Goal: Obtain resource: Download file/media

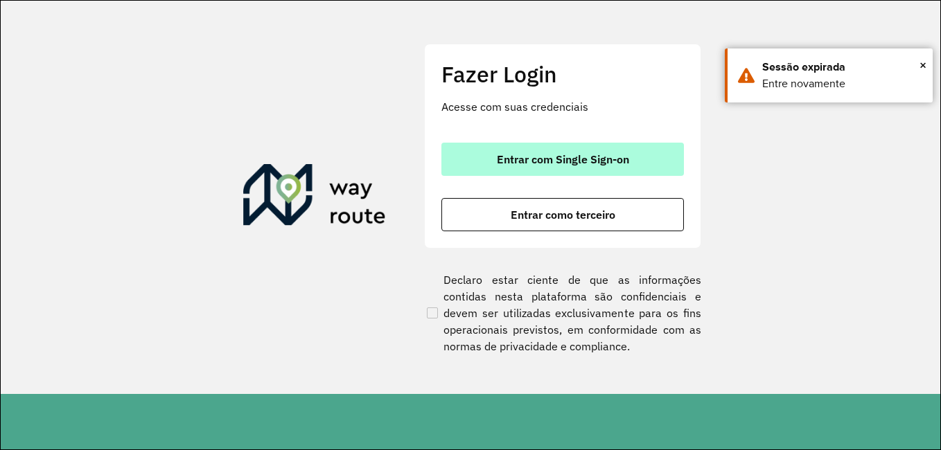
drag, startPoint x: 561, startPoint y: 170, endPoint x: 570, endPoint y: 143, distance: 29.1
click at [562, 170] on button "Entrar com Single Sign-on" at bounding box center [562, 159] width 243 height 33
click at [626, 156] on span "Entrar com Single Sign-on" at bounding box center [563, 159] width 132 height 11
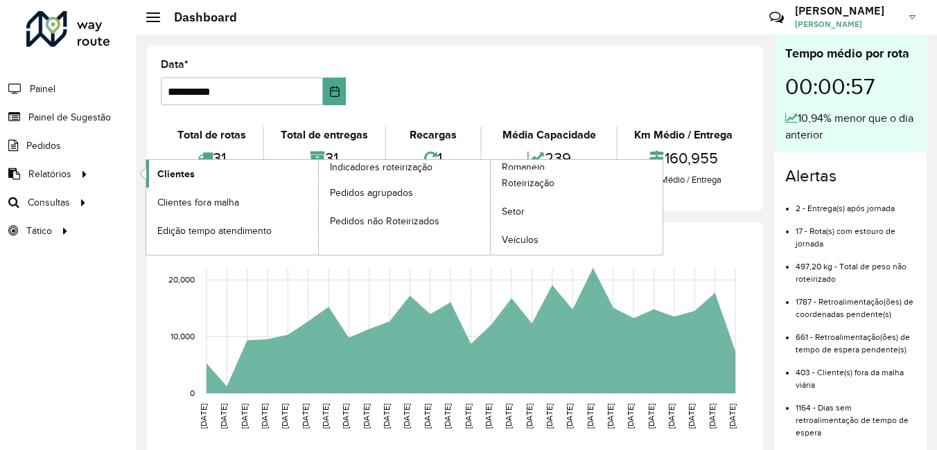
click at [147, 168] on link "Clientes" at bounding box center [232, 174] width 172 height 28
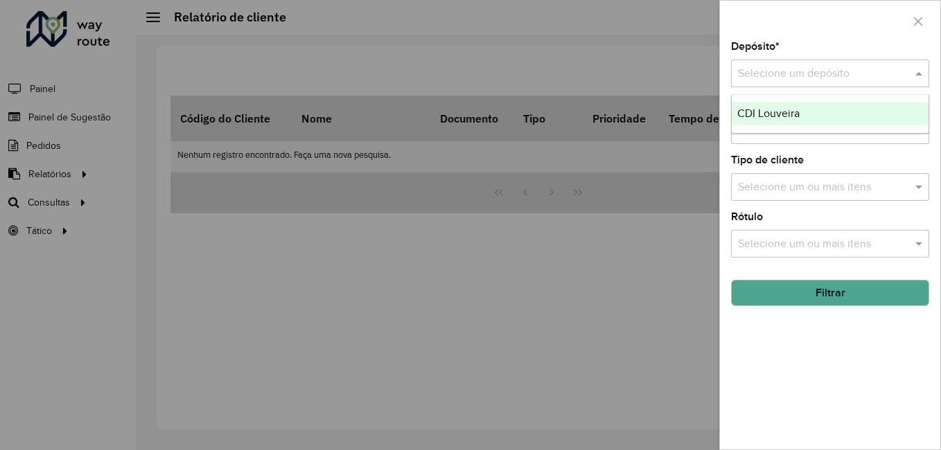
click at [782, 78] on input "text" at bounding box center [816, 74] width 157 height 17
click at [796, 107] on div "CDI Louveira" at bounding box center [830, 114] width 197 height 24
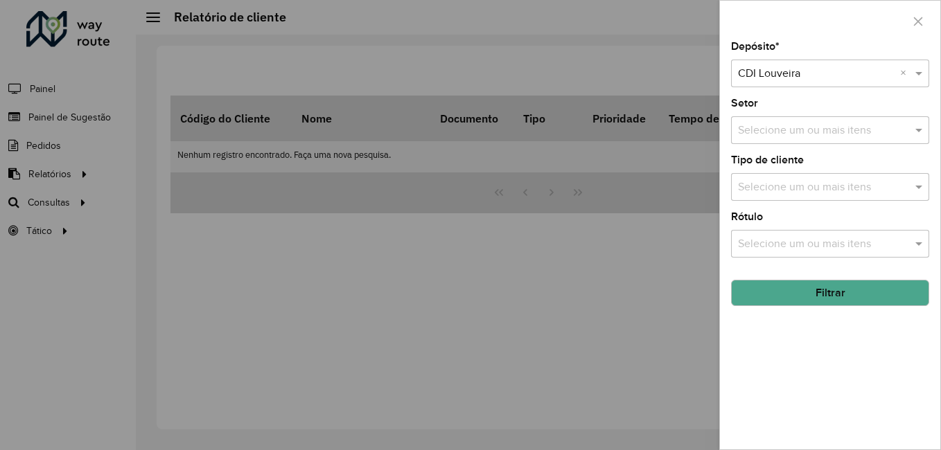
drag, startPoint x: 853, startPoint y: 298, endPoint x: 840, endPoint y: 298, distance: 13.2
click at [852, 298] on button "Filtrar" at bounding box center [830, 293] width 198 height 26
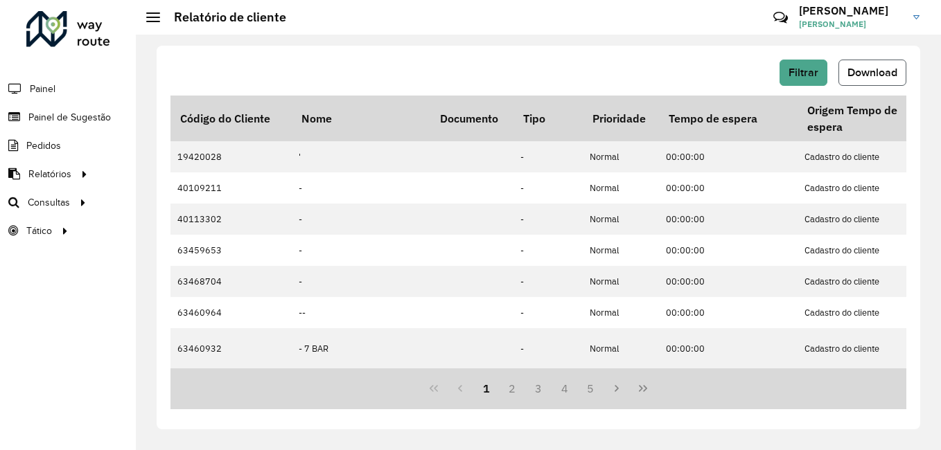
click at [857, 70] on span "Download" at bounding box center [873, 73] width 50 height 12
